Goal: Find specific page/section: Find specific page/section

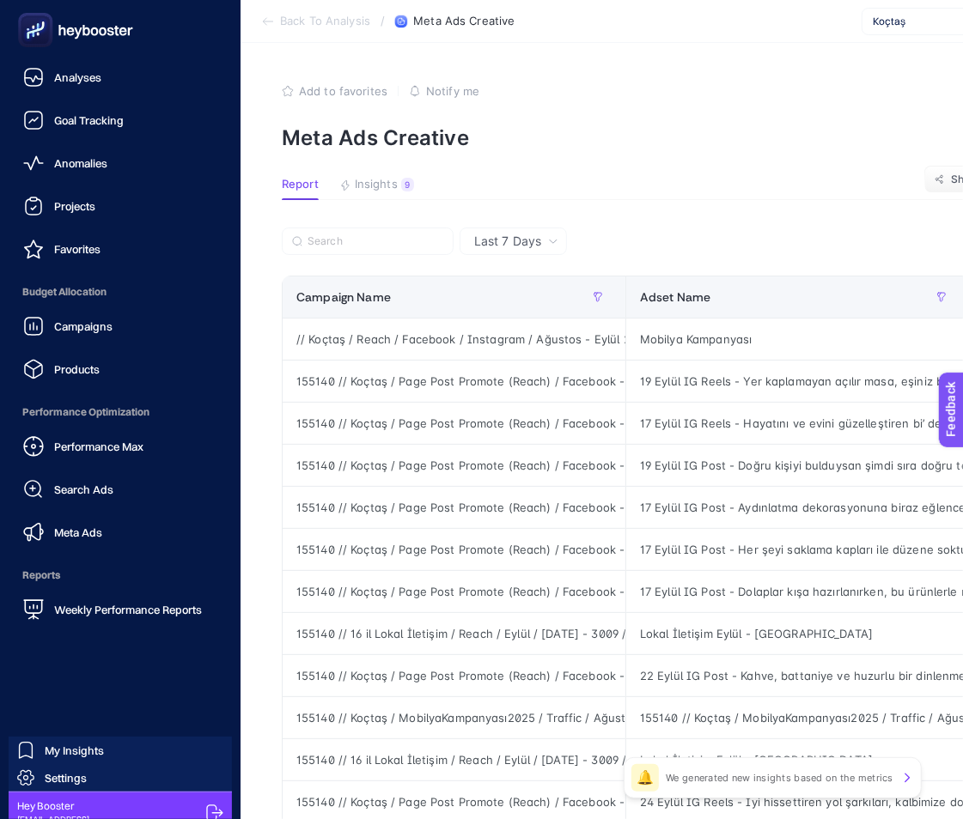
click at [89, 175] on link "Anomalies" at bounding box center [120, 163] width 213 height 34
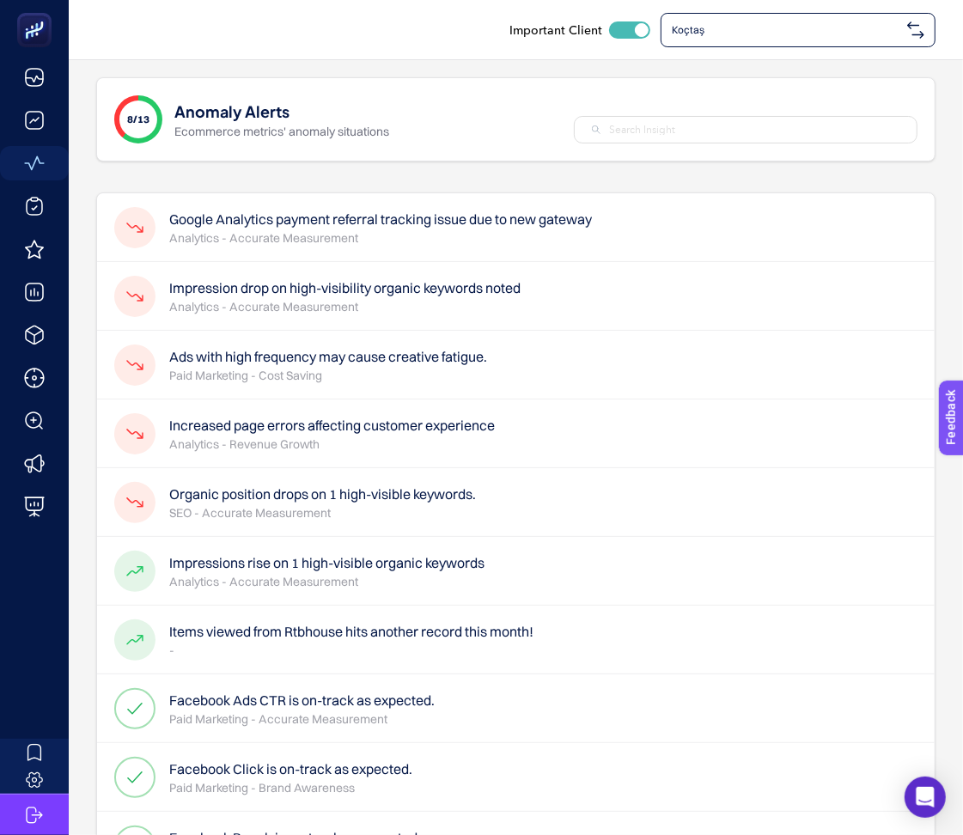
click at [750, 30] on span "Koçtaş" at bounding box center [786, 30] width 228 height 14
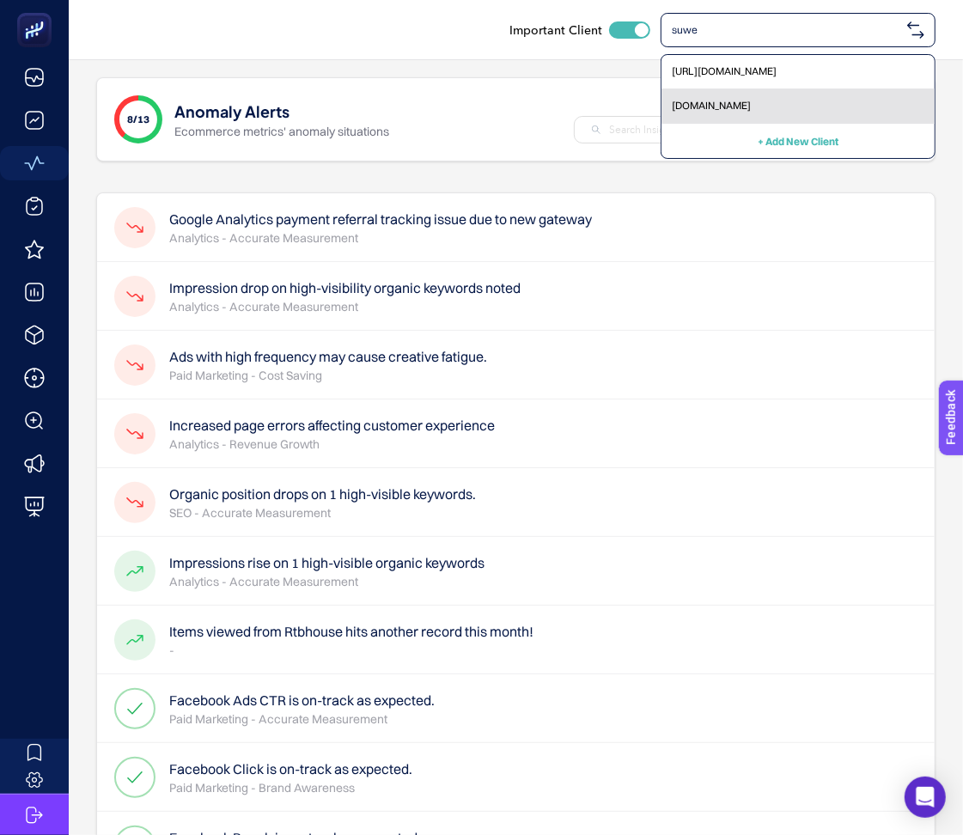
type input "suwe"
click at [693, 112] on span "[DOMAIN_NAME]" at bounding box center [711, 106] width 79 height 14
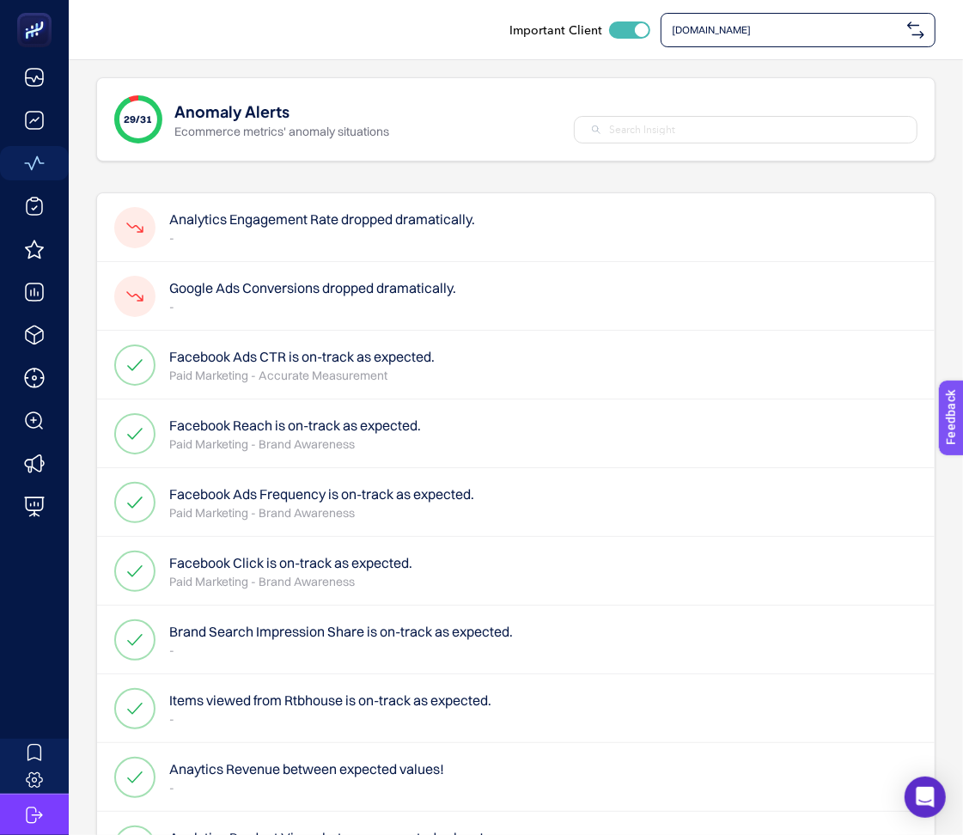
click at [718, 28] on span "[DOMAIN_NAME]" at bounding box center [786, 30] width 228 height 14
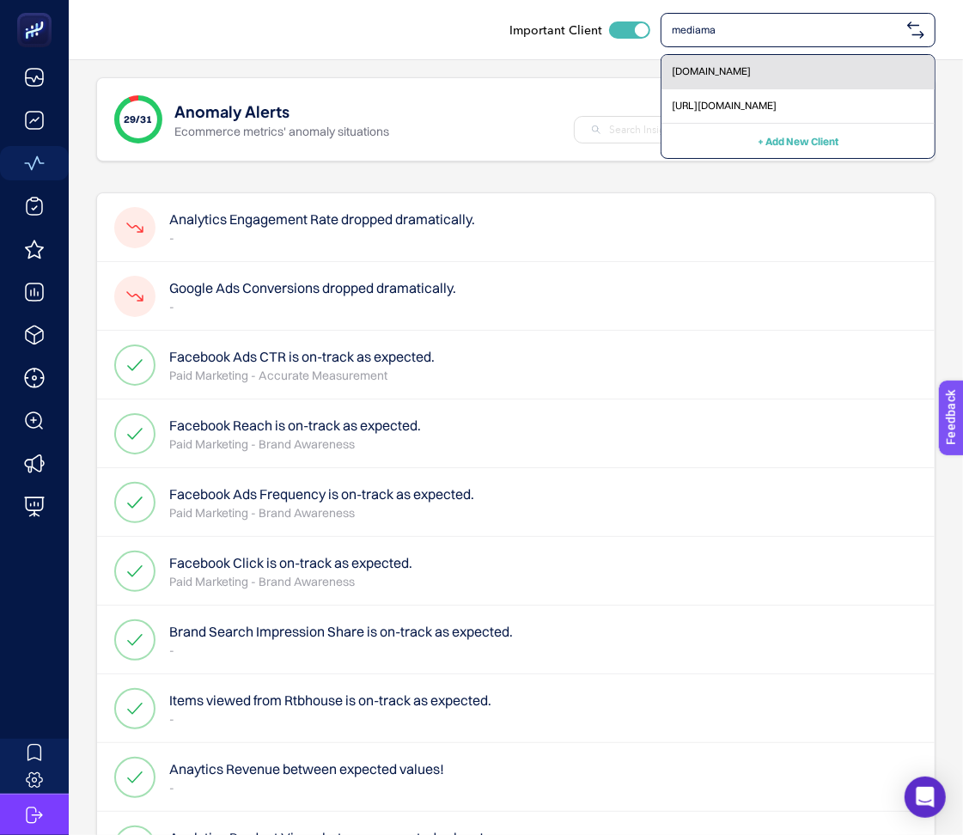
type input "mediama"
click at [706, 58] on div "[DOMAIN_NAME]" at bounding box center [797, 72] width 273 height 34
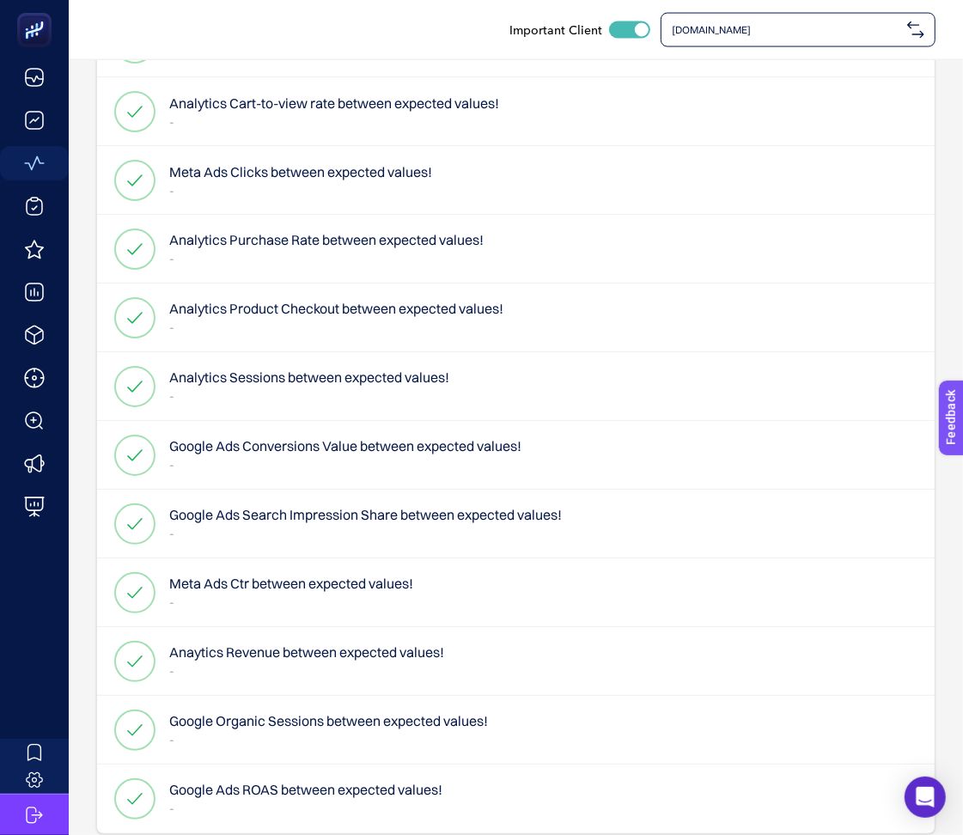
scroll to position [1718, 0]
